Goal: Information Seeking & Learning: Learn about a topic

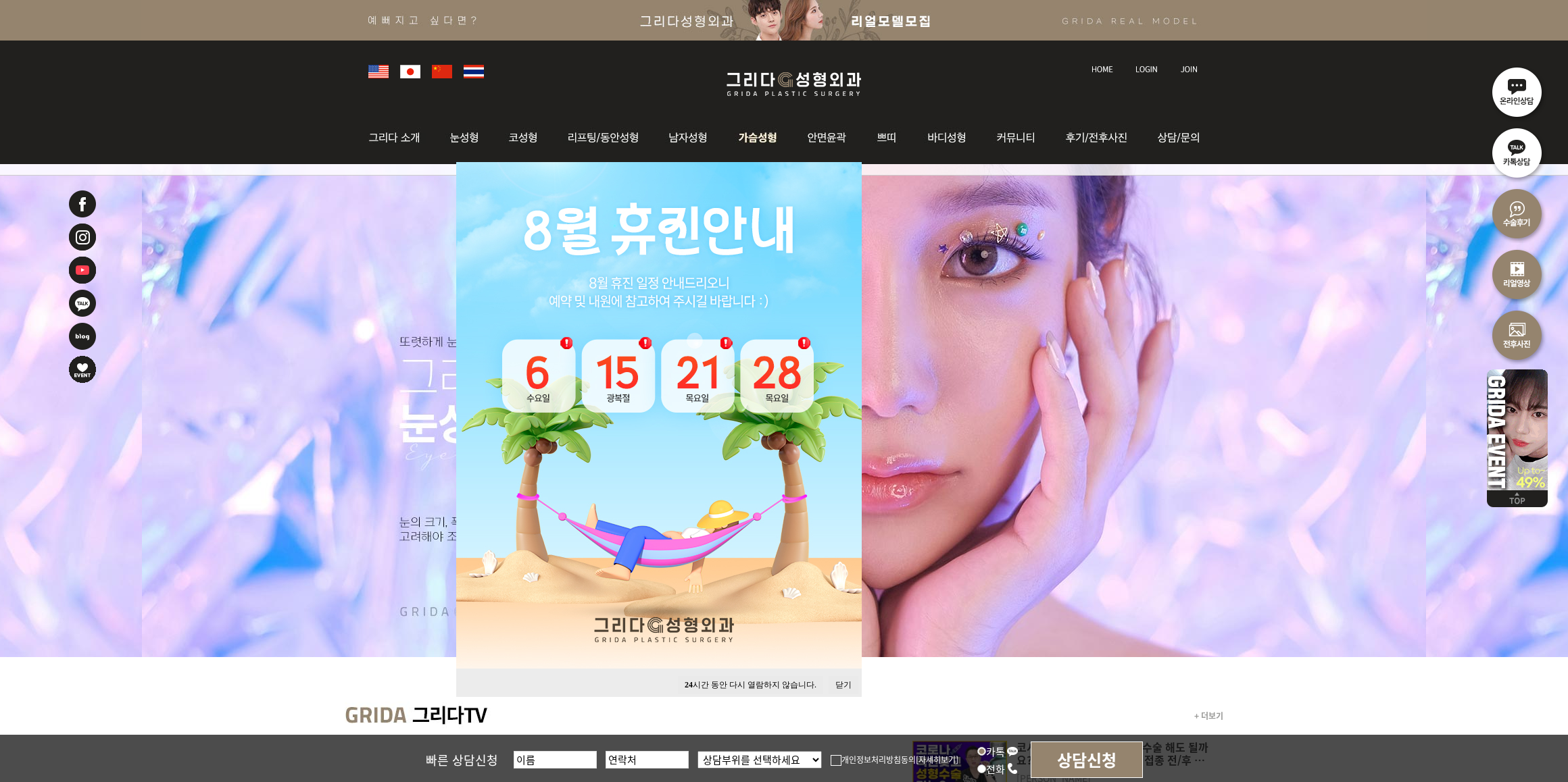
click at [757, 132] on img at bounding box center [758, 137] width 68 height 53
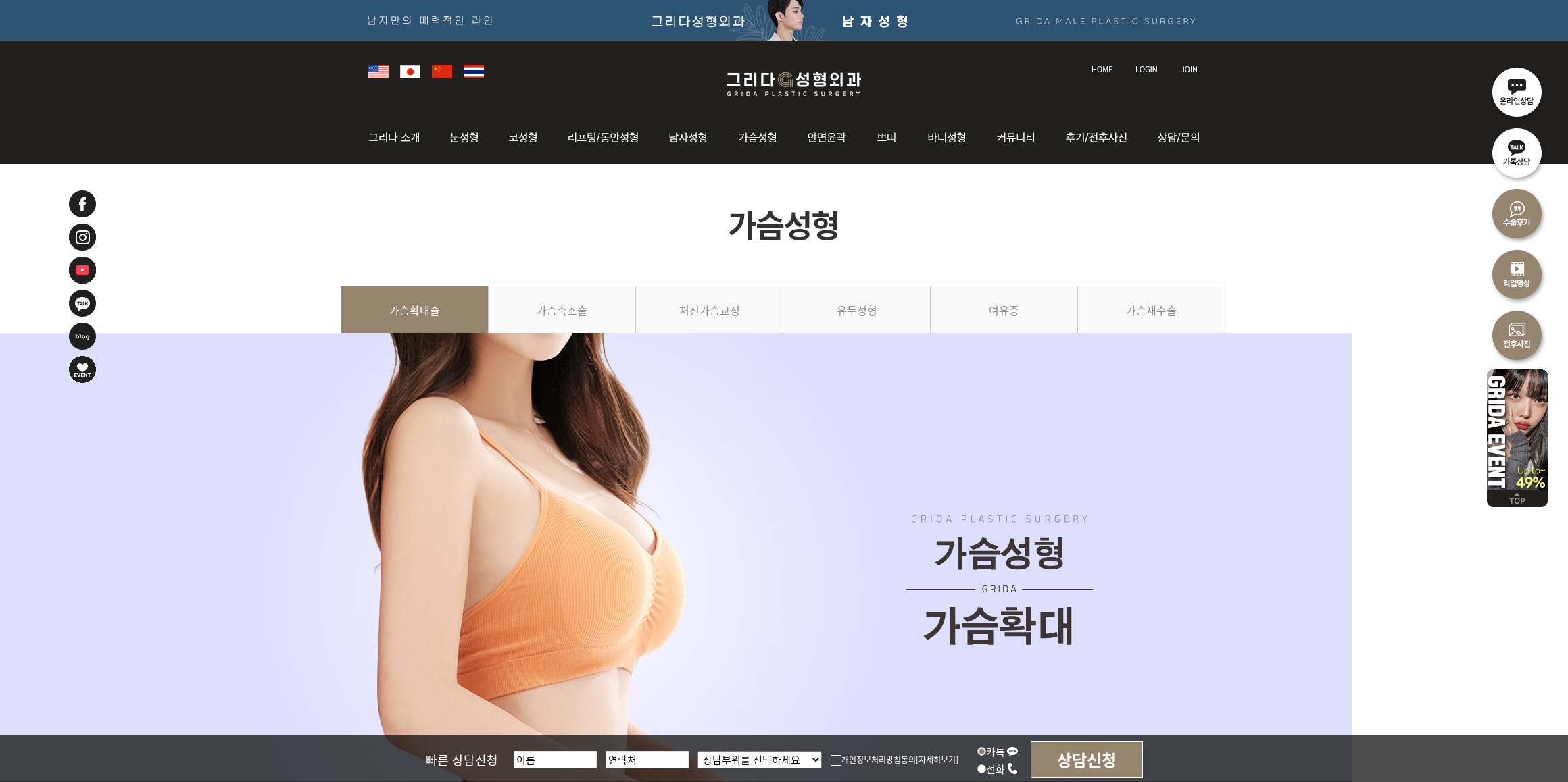
click at [1211, 231] on img at bounding box center [784, 224] width 887 height 121
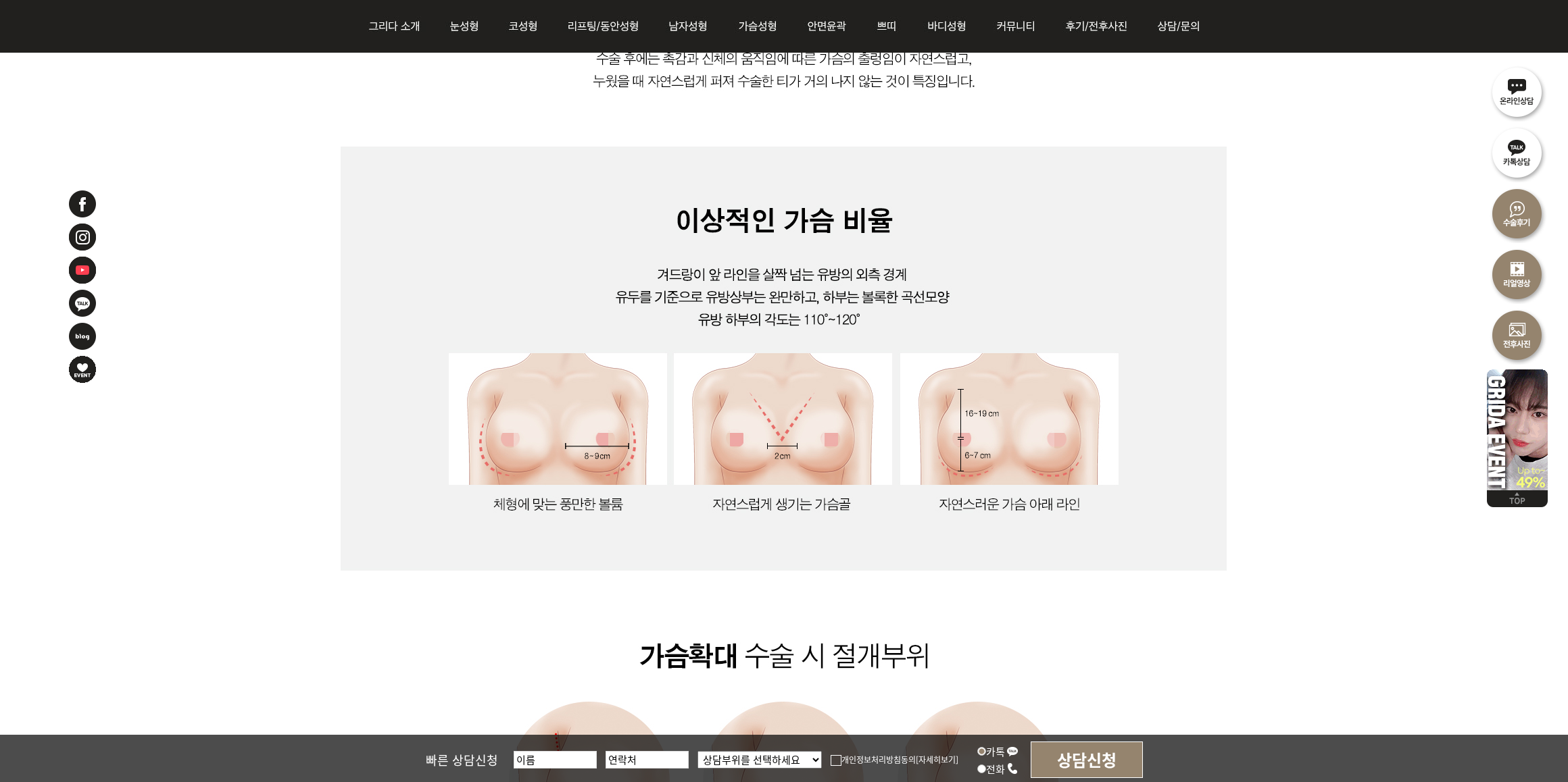
scroll to position [1098, 0]
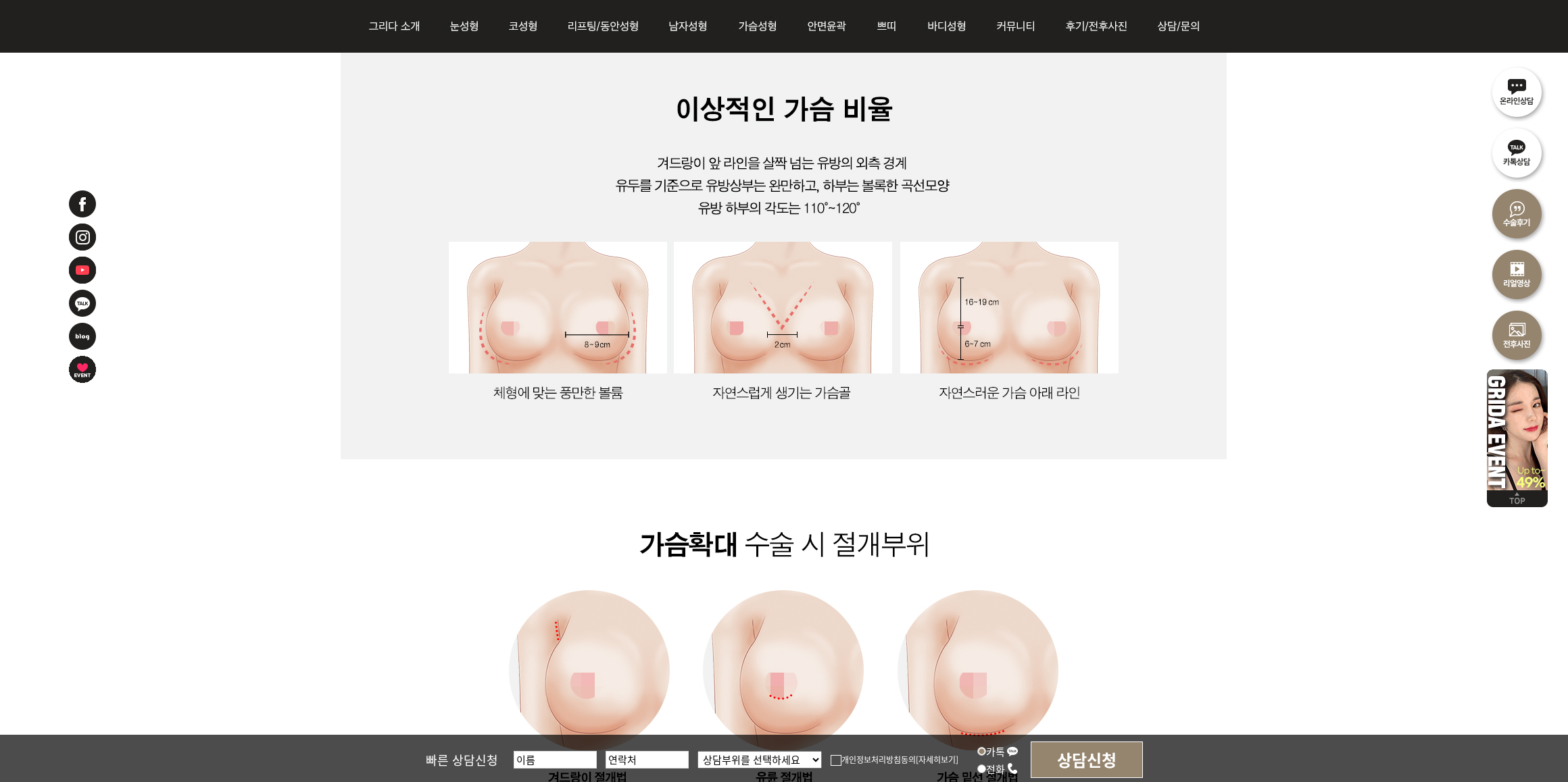
click at [1062, 515] on img at bounding box center [783, 633] width 886 height 1870
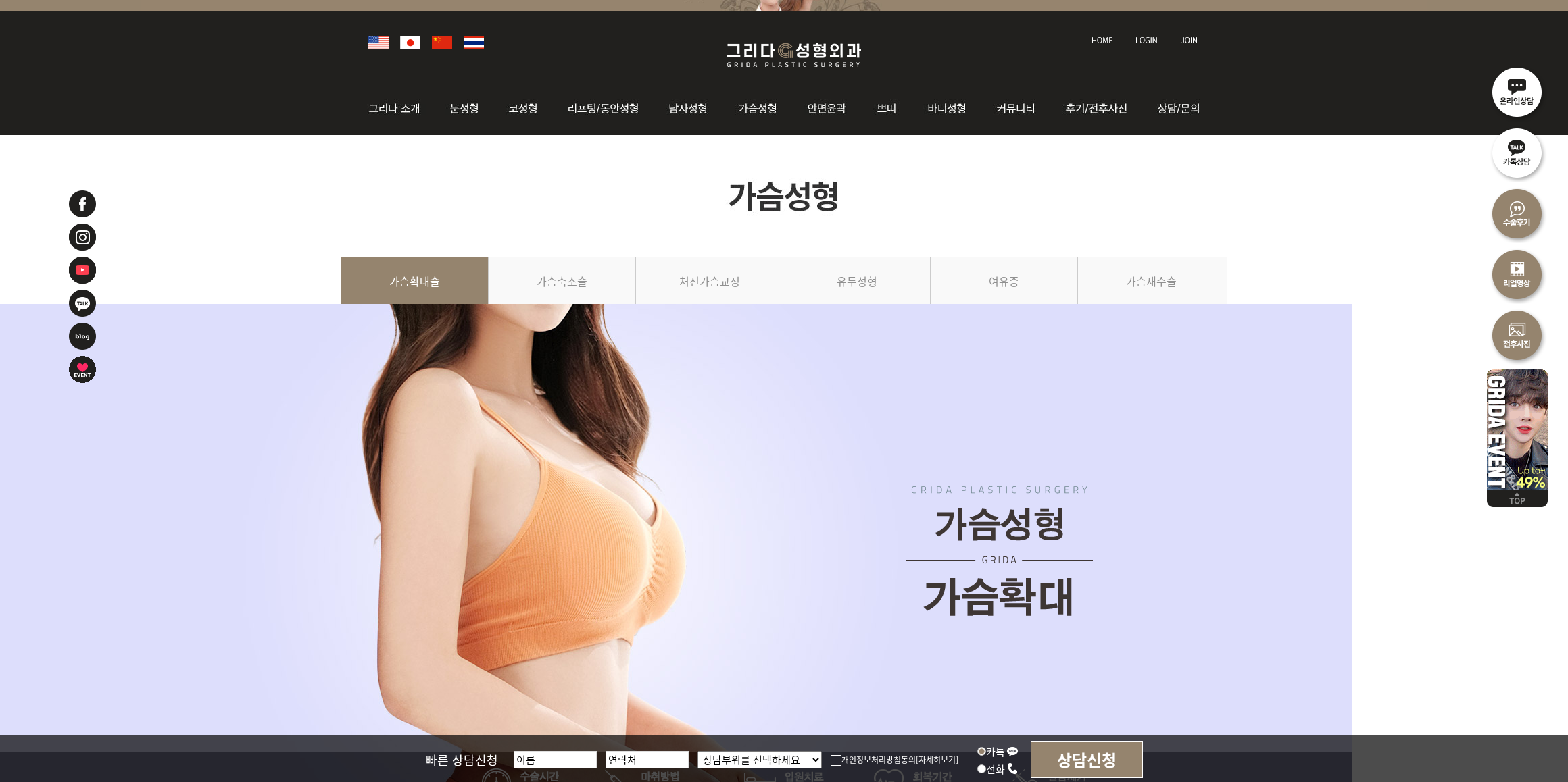
scroll to position [0, 0]
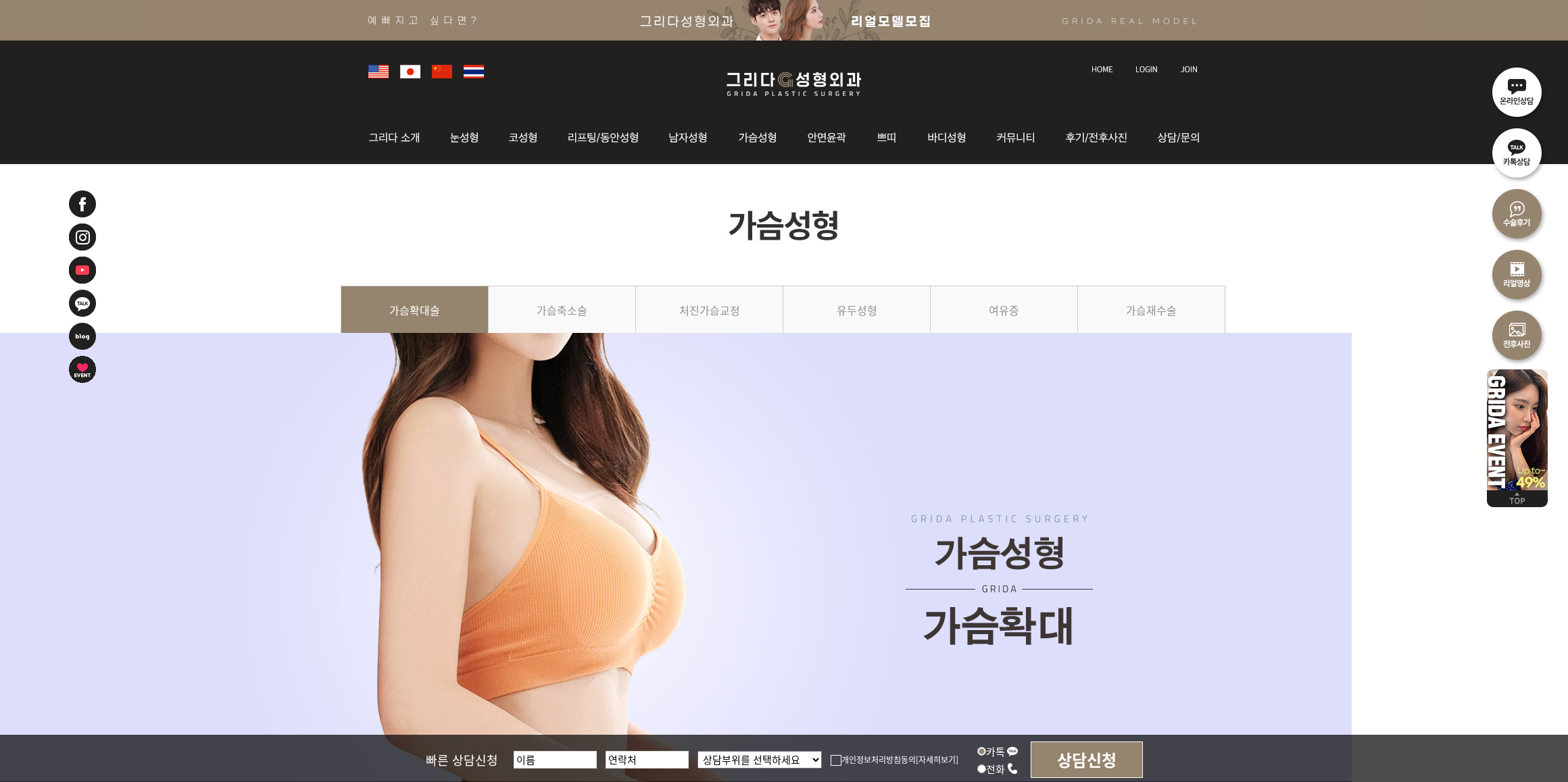
click at [1070, 257] on img at bounding box center [784, 224] width 887 height 121
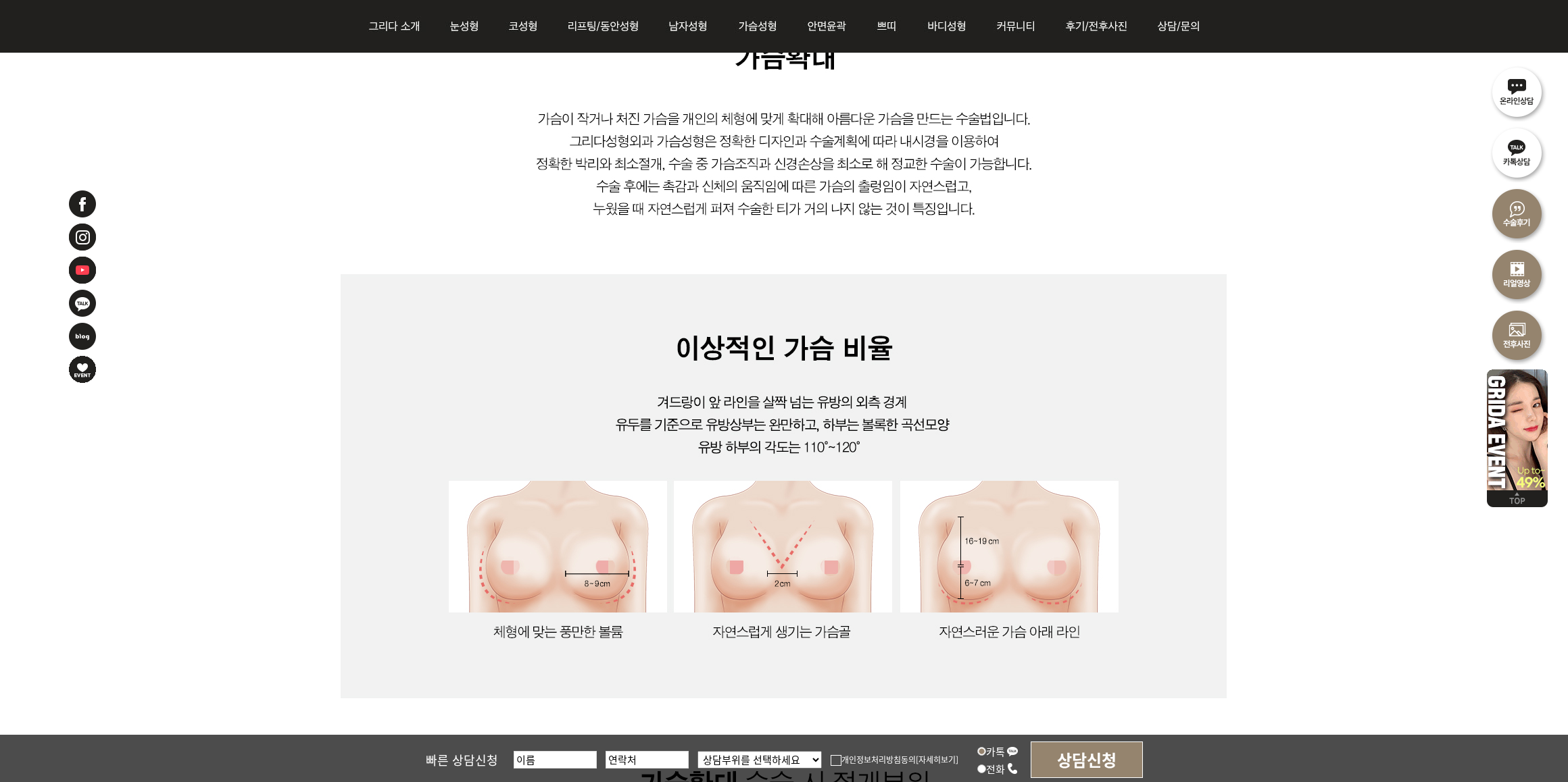
scroll to position [845, 0]
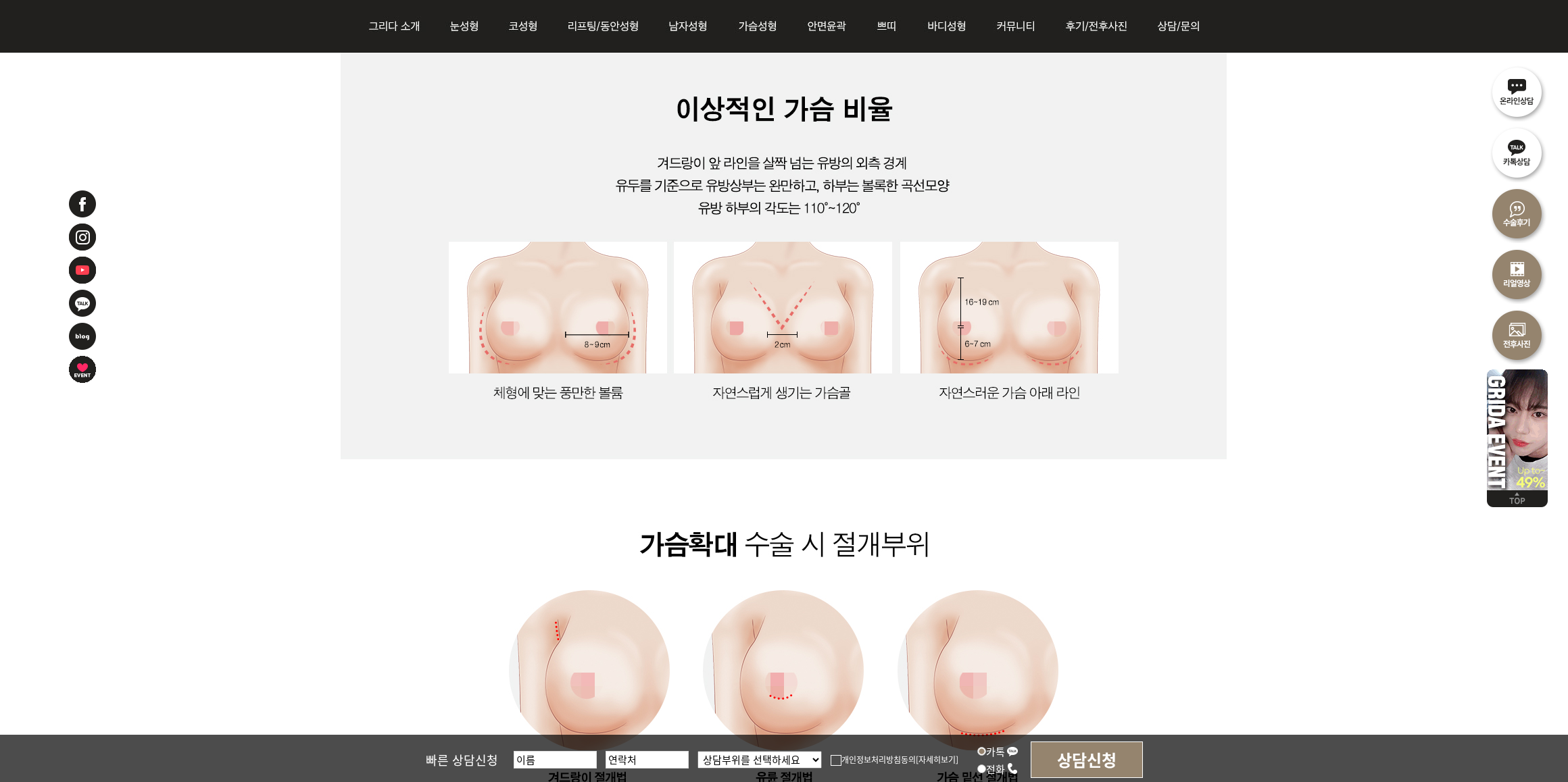
scroll to position [1013, 0]
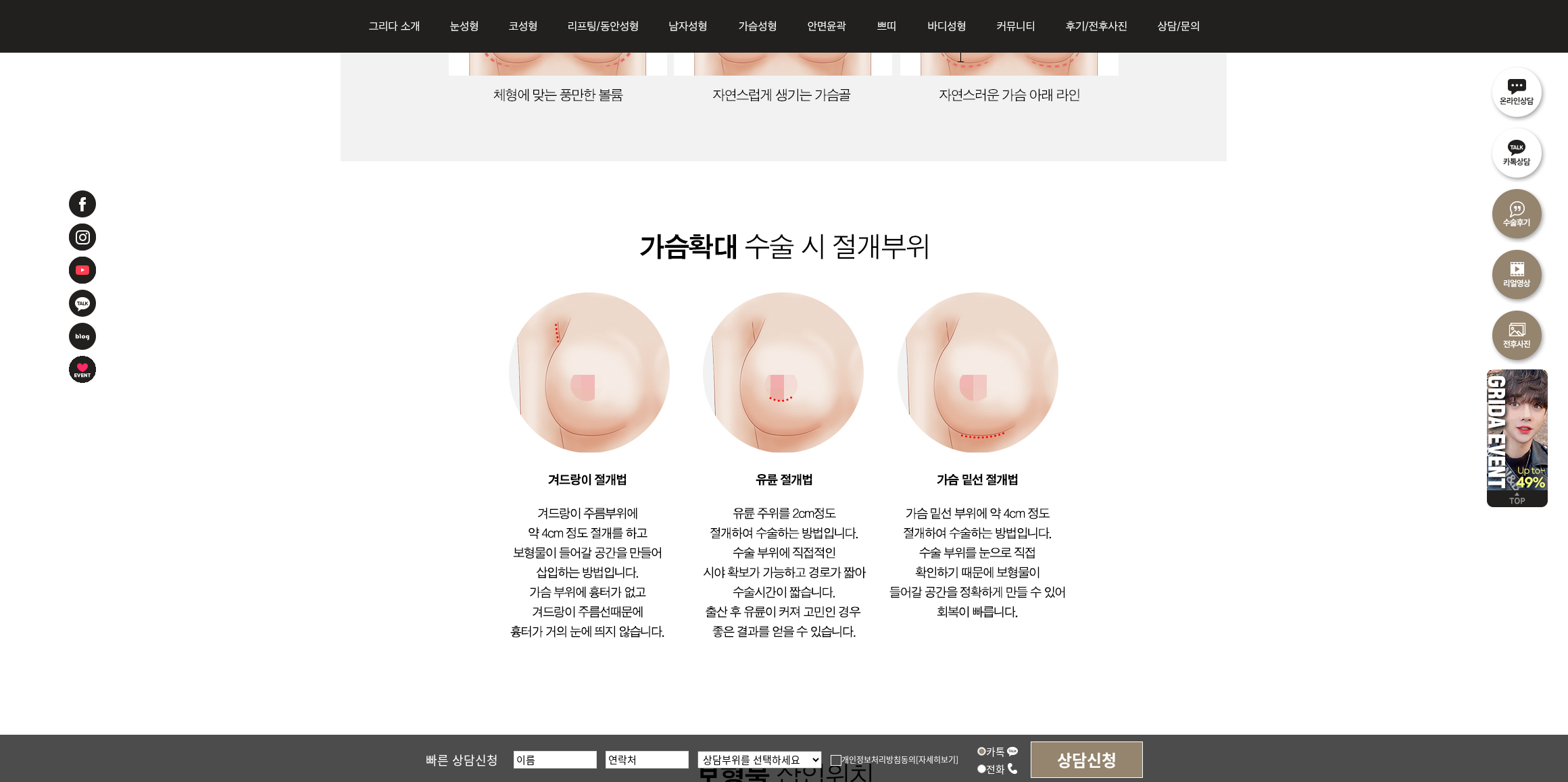
scroll to position [1435, 0]
